Goal: Obtain resource: Obtain resource

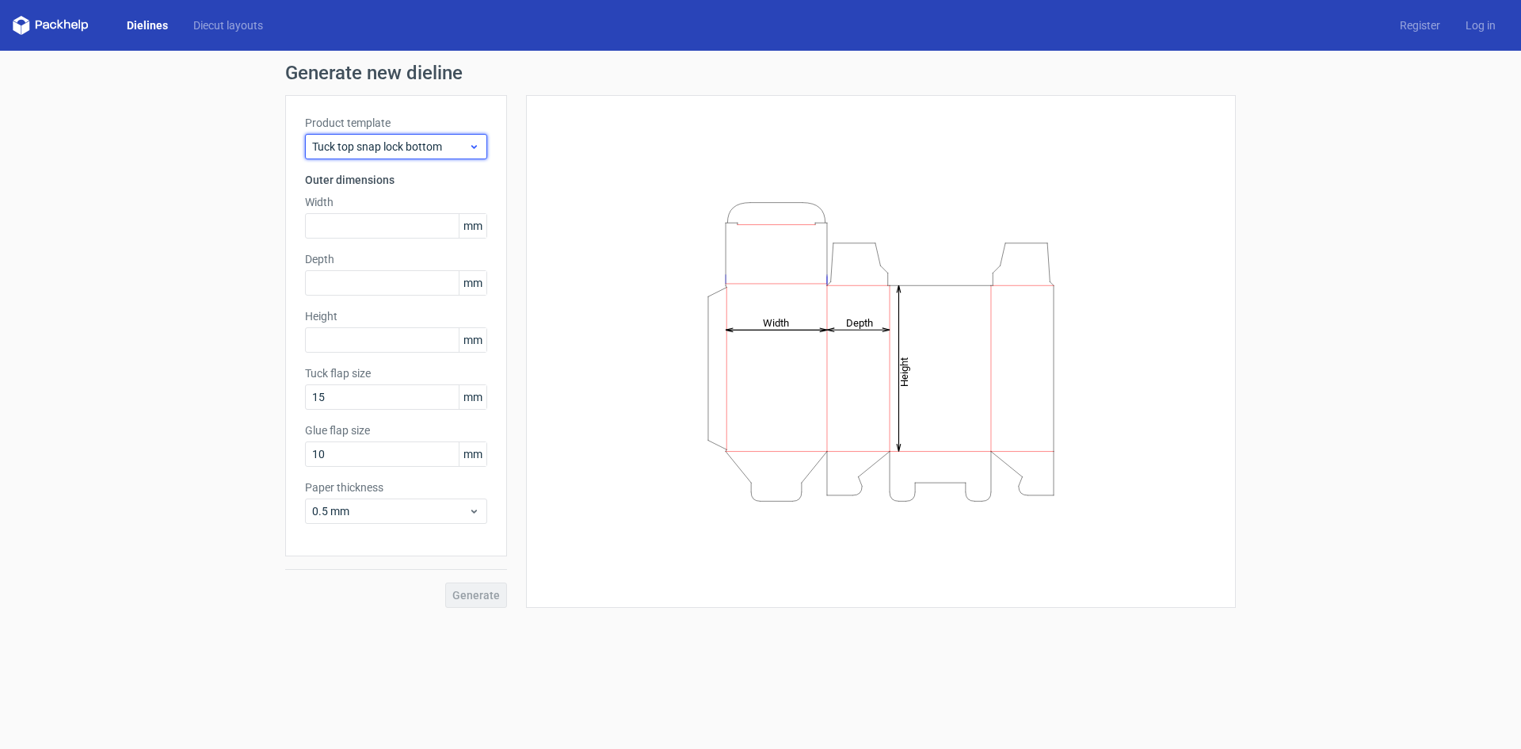
click at [448, 142] on span "Tuck top snap lock bottom" at bounding box center [390, 147] width 156 height 16
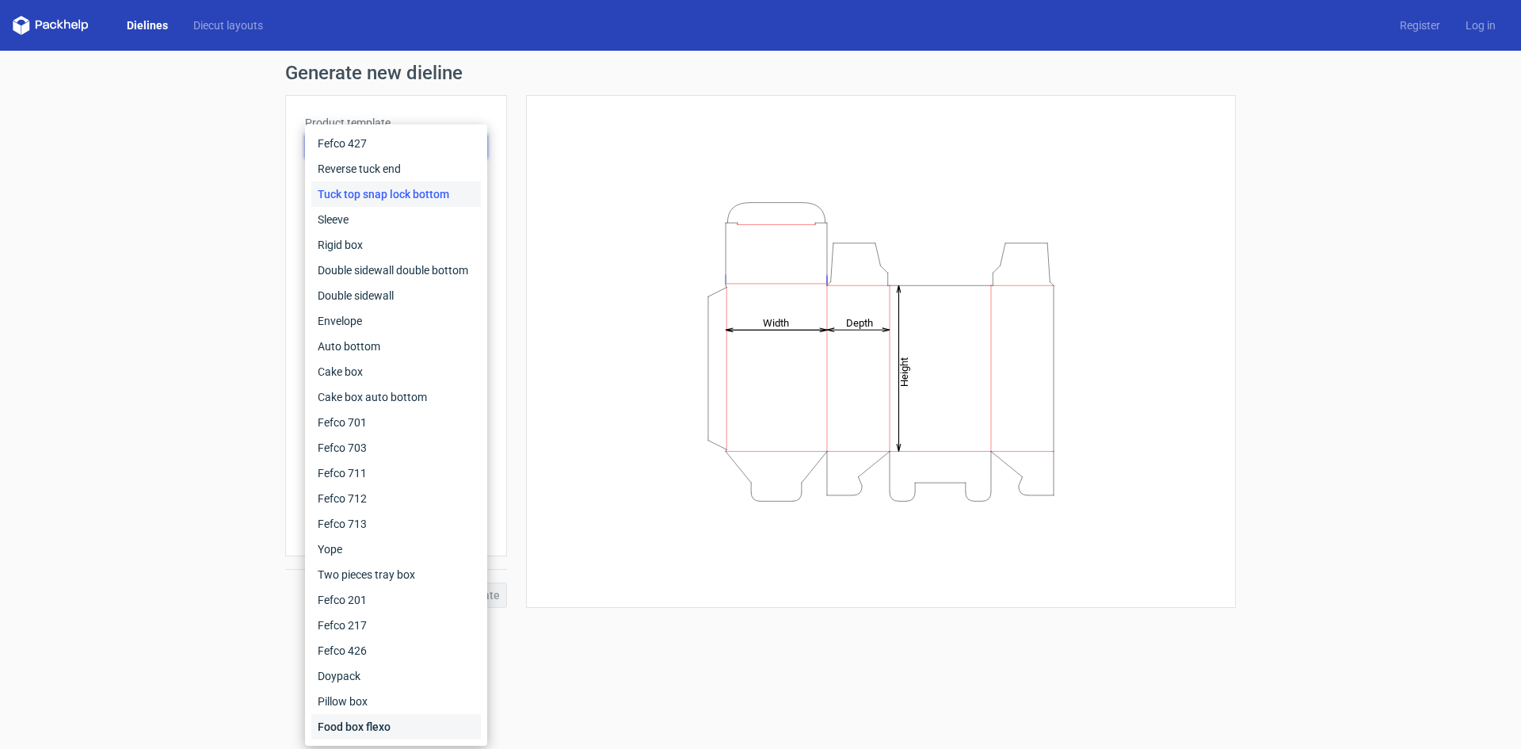
click at [387, 725] on div "Food box flexo" at bounding box center [396, 726] width 170 height 25
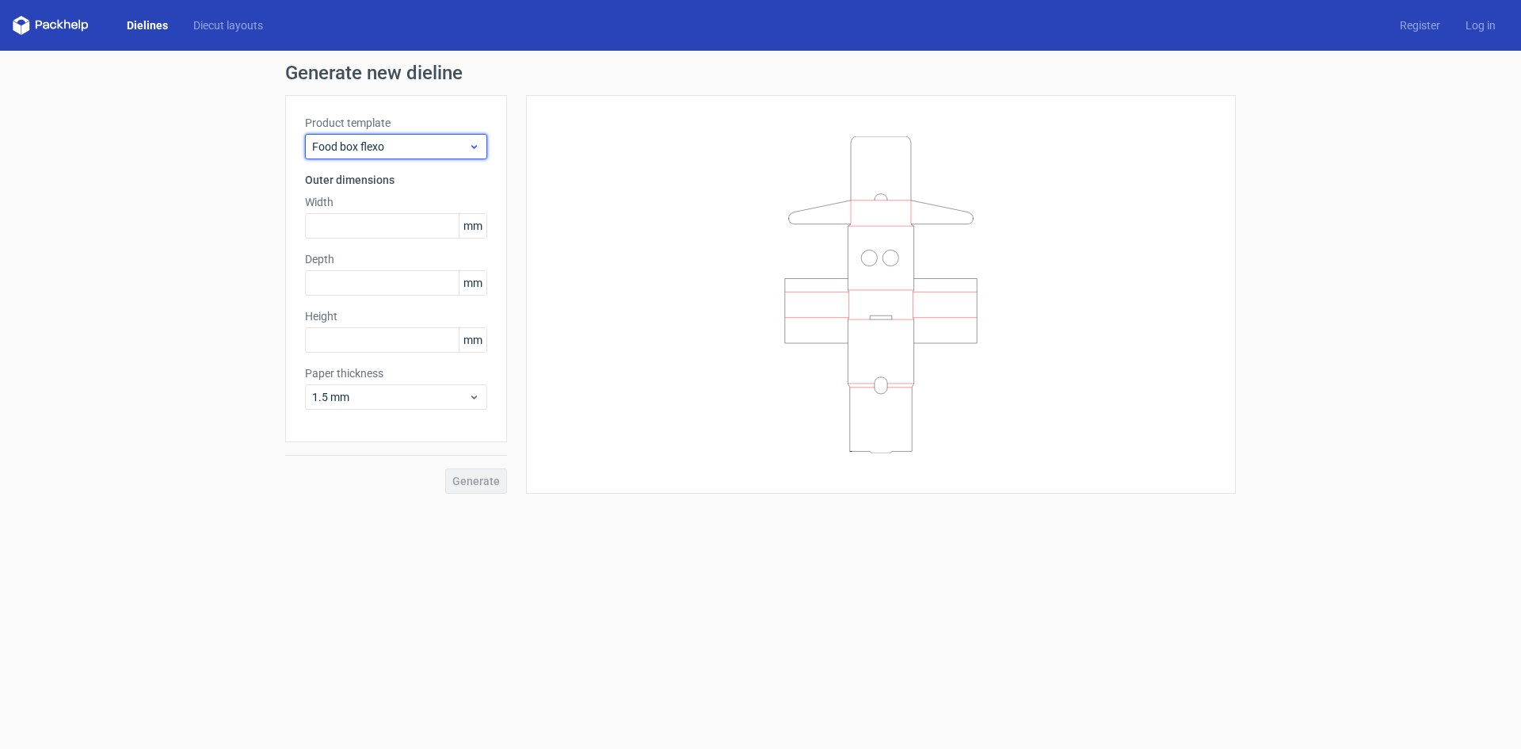
click at [434, 141] on span "Food box flexo" at bounding box center [390, 147] width 156 height 16
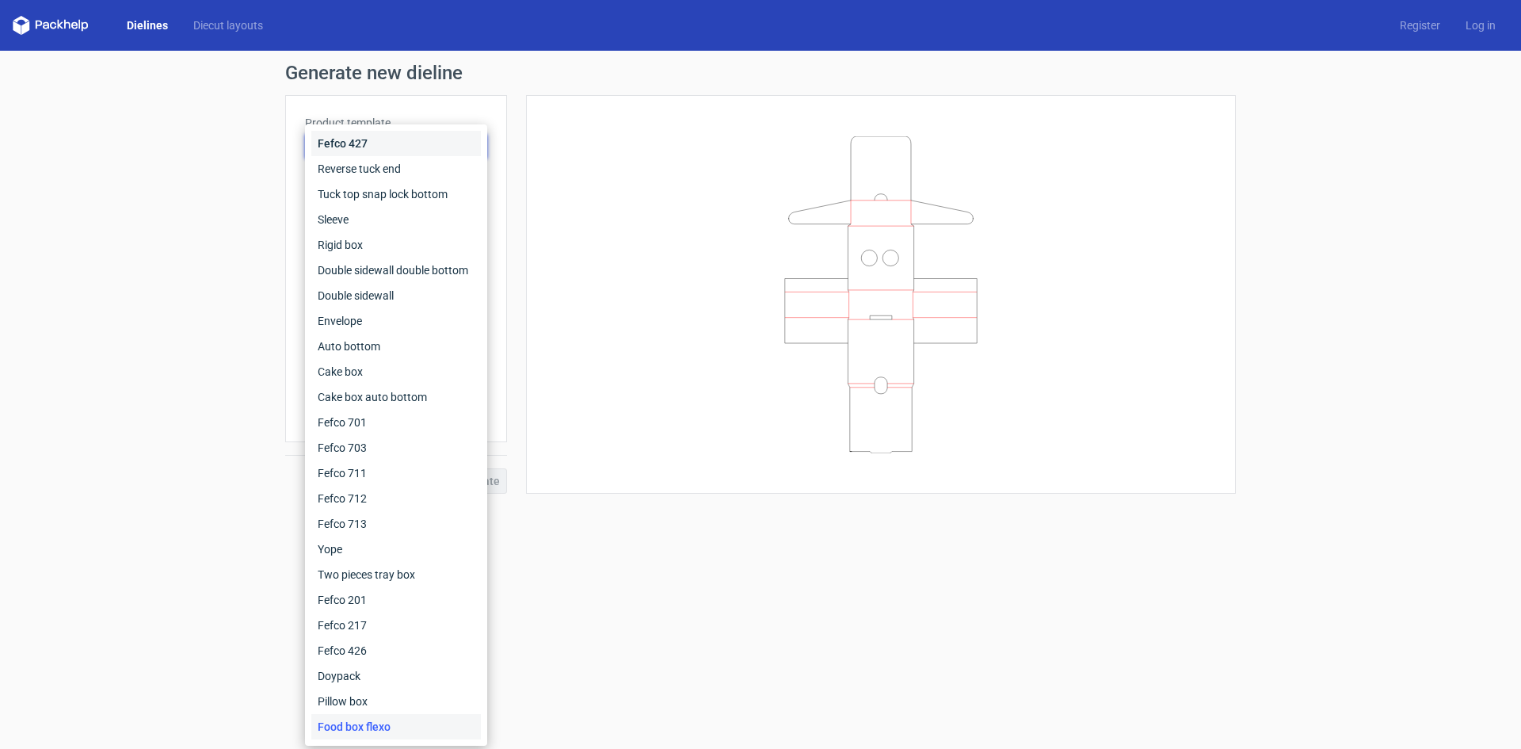
click at [402, 147] on div "Fefco 427" at bounding box center [396, 143] width 170 height 25
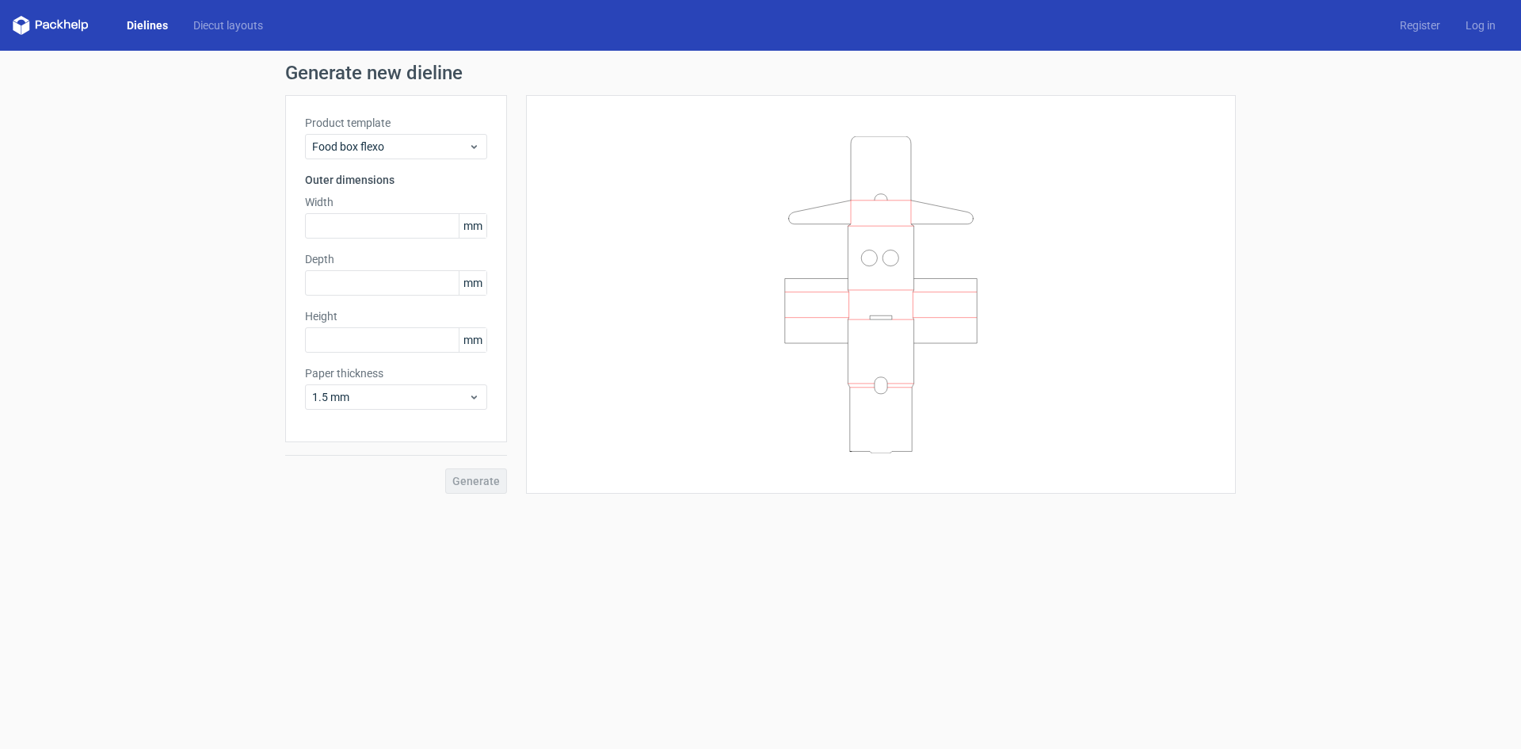
click at [162, 28] on link "Dielines" at bounding box center [147, 25] width 67 height 16
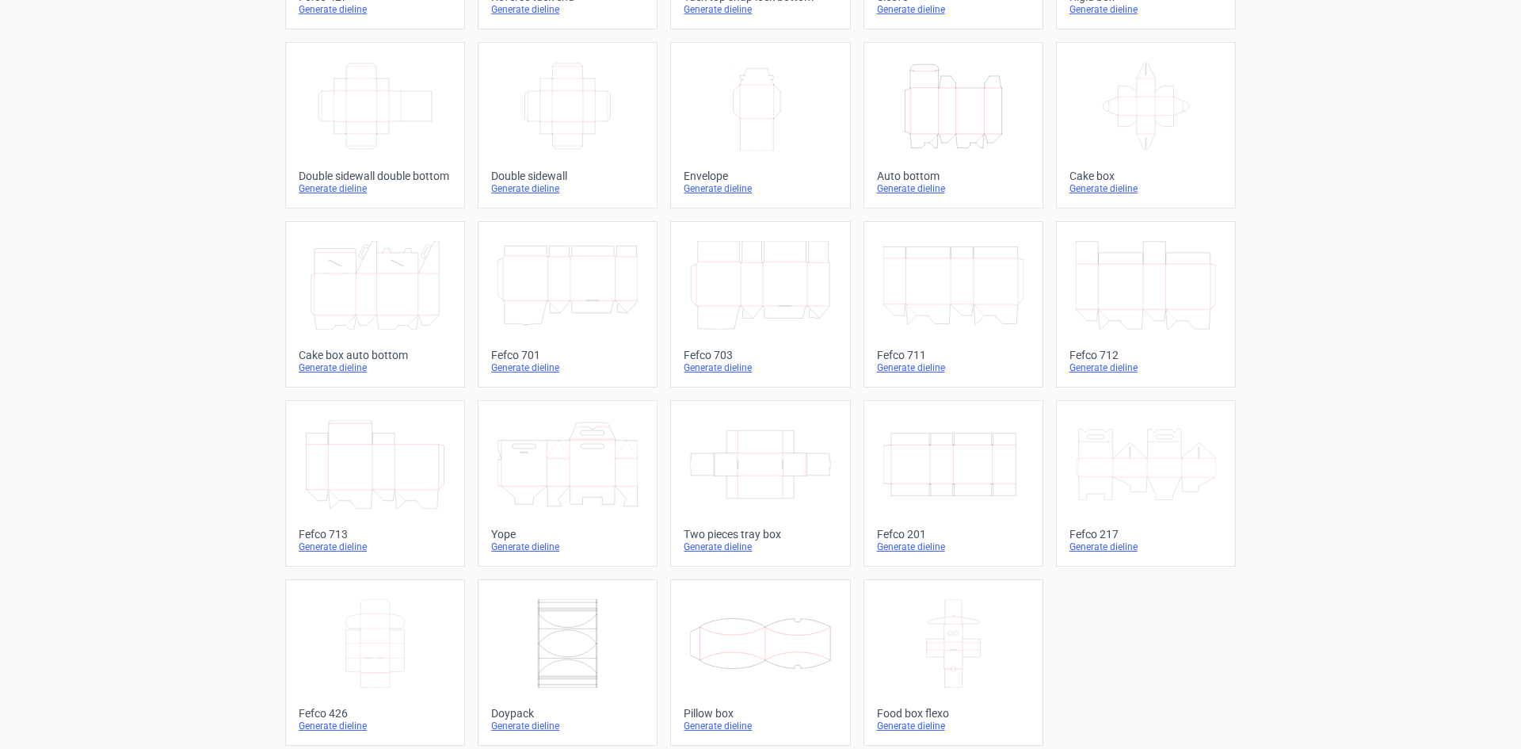
scroll to position [242, 0]
